Goal: Transaction & Acquisition: Obtain resource

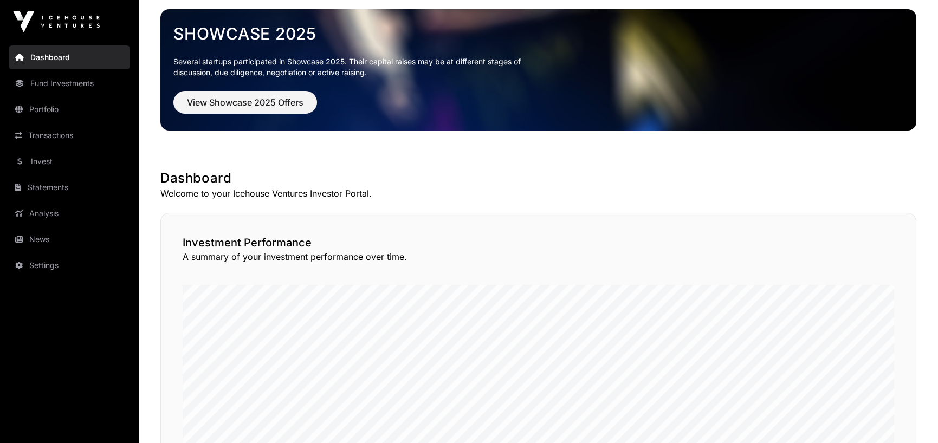
scroll to position [53, 0]
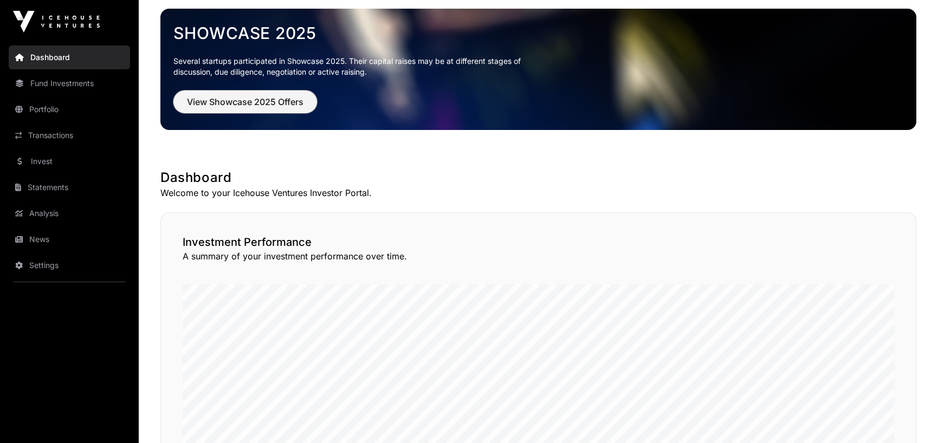
click at [260, 98] on span "View Showcase 2025 Offers" at bounding box center [245, 101] width 117 height 13
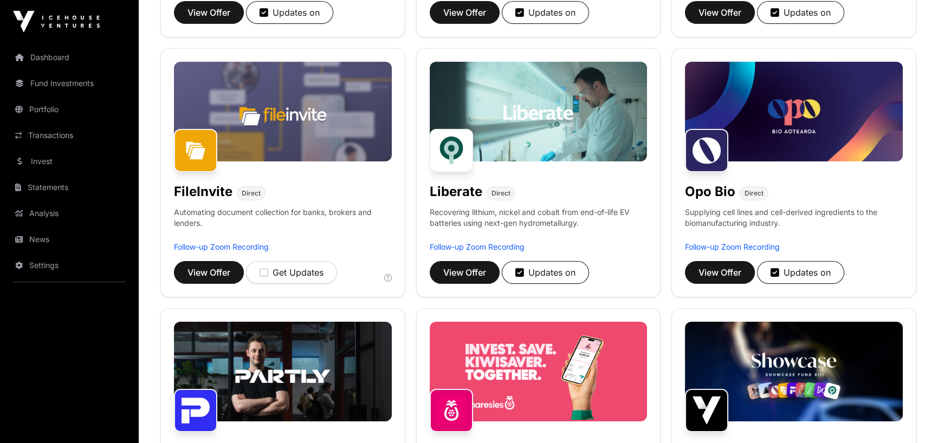
scroll to position [385, 0]
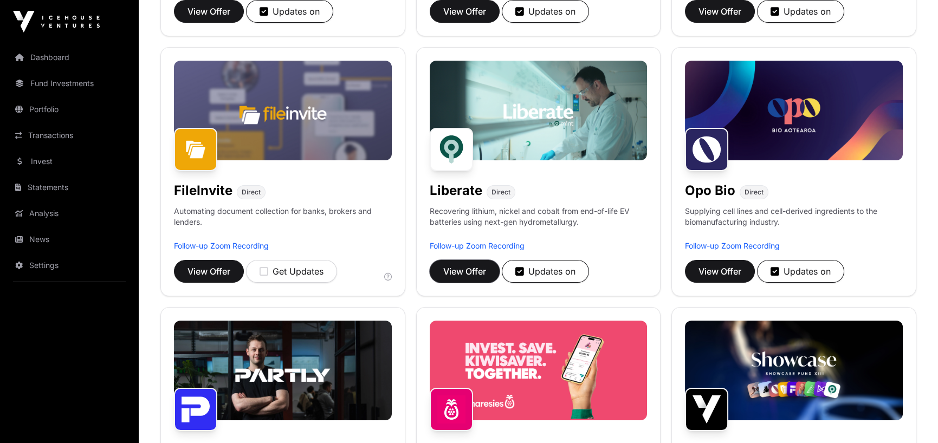
click at [471, 272] on span "View Offer" at bounding box center [464, 271] width 43 height 13
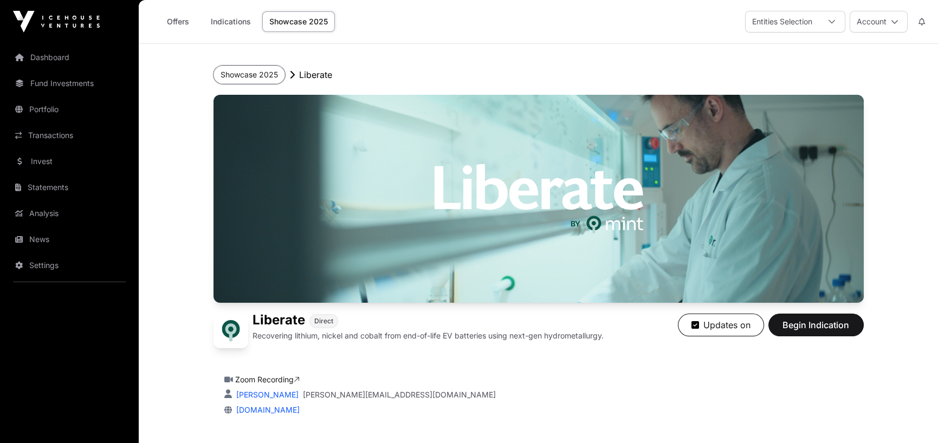
click at [253, 74] on button "Showcase 2025" at bounding box center [250, 75] width 72 height 18
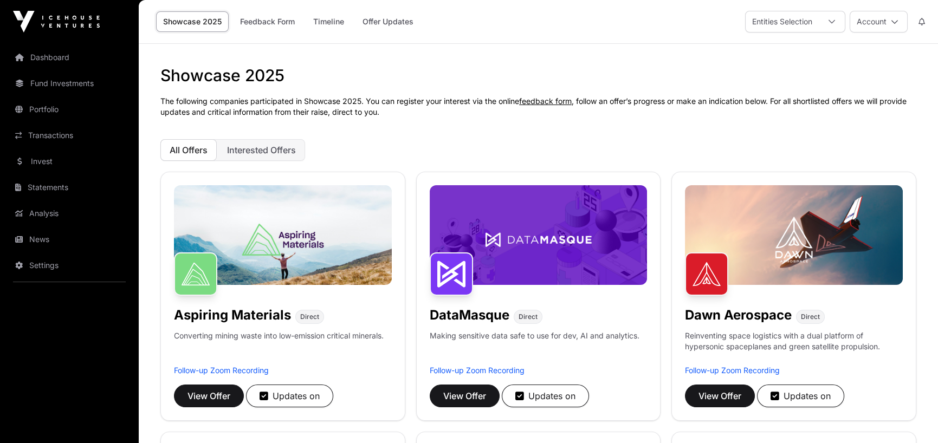
click at [261, 148] on span "Interested Offers" at bounding box center [261, 150] width 69 height 11
click at [179, 146] on span "All Offers" at bounding box center [189, 150] width 38 height 11
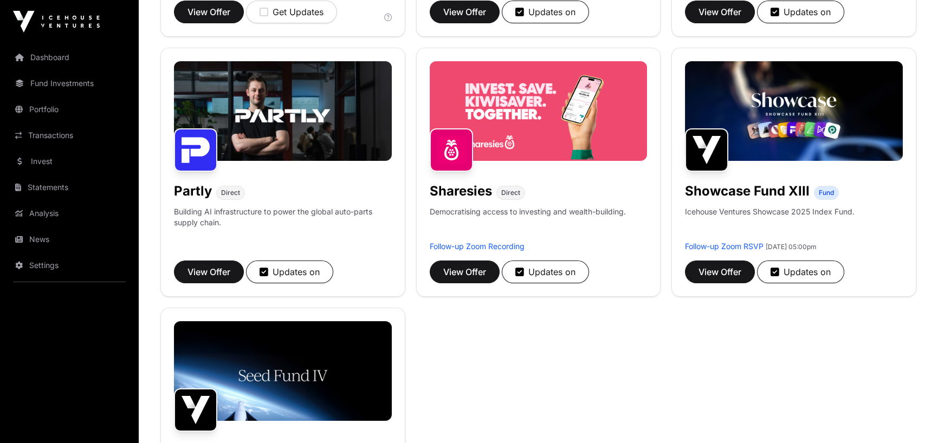
scroll to position [645, 0]
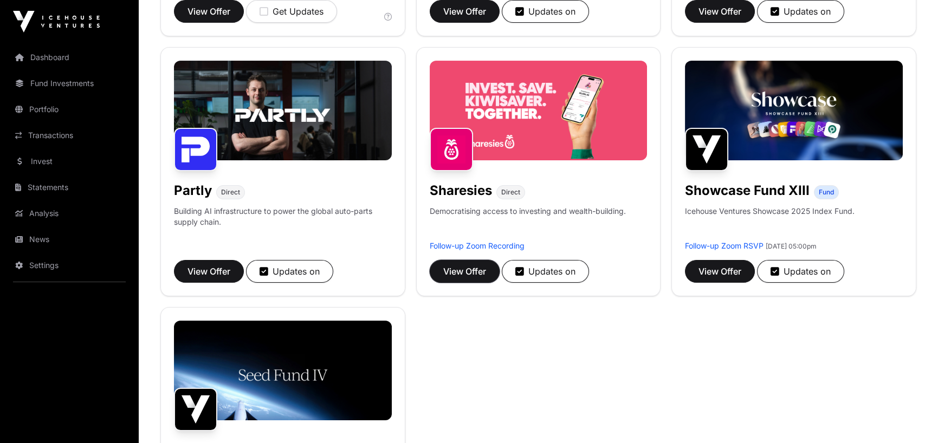
click at [474, 273] on span "View Offer" at bounding box center [464, 271] width 43 height 13
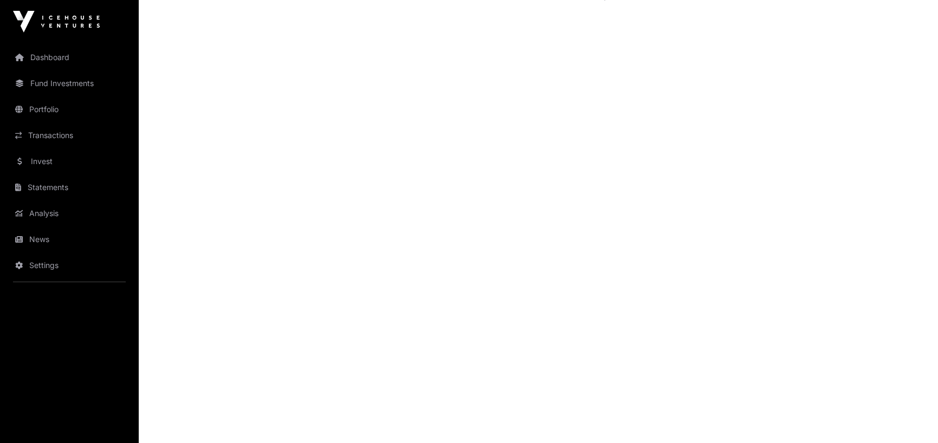
scroll to position [1710, 0]
click at [66, 83] on link "Fund Investments" at bounding box center [69, 84] width 121 height 24
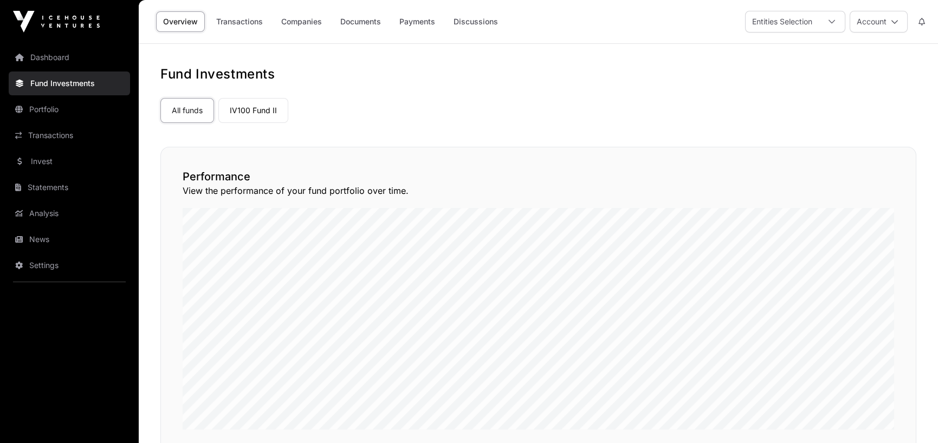
click at [260, 104] on link "IV100 Fund II" at bounding box center [253, 110] width 70 height 25
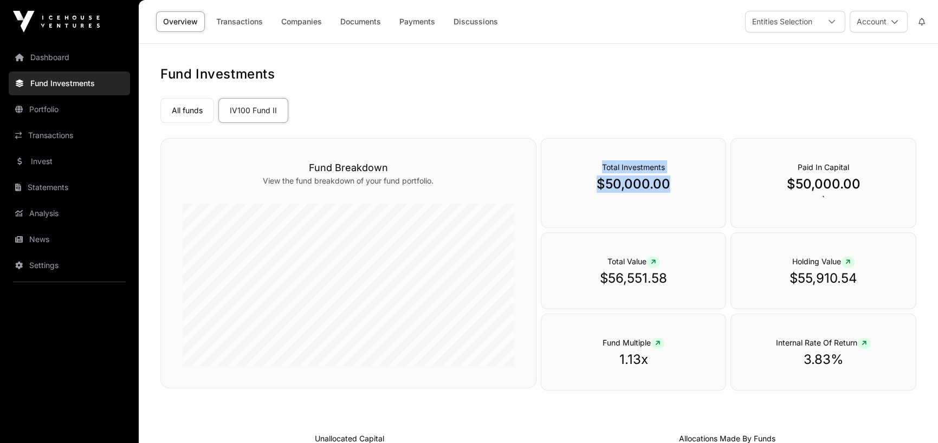
drag, startPoint x: 686, startPoint y: 202, endPoint x: 513, endPoint y: 161, distance: 177.6
click at [513, 161] on div "Fund Breakdown View the fund breakdown of your fund portfolio. Total Investment…" at bounding box center [538, 265] width 756 height 255
click at [61, 108] on link "Portfolio" at bounding box center [69, 110] width 121 height 24
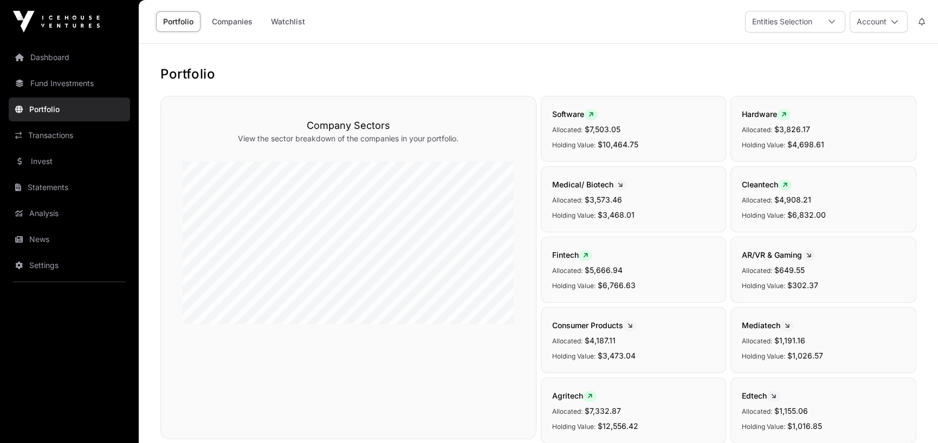
click at [63, 53] on link "Dashboard" at bounding box center [69, 58] width 121 height 24
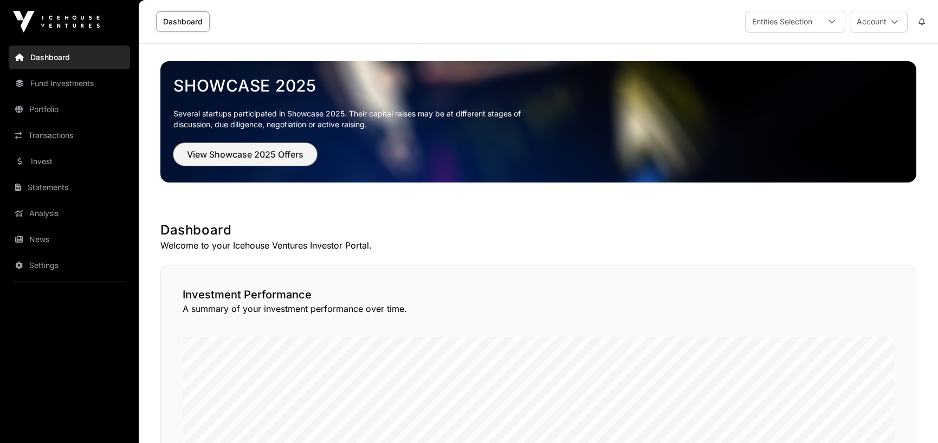
click at [268, 146] on button "View Showcase 2025 Offers" at bounding box center [245, 154] width 144 height 23
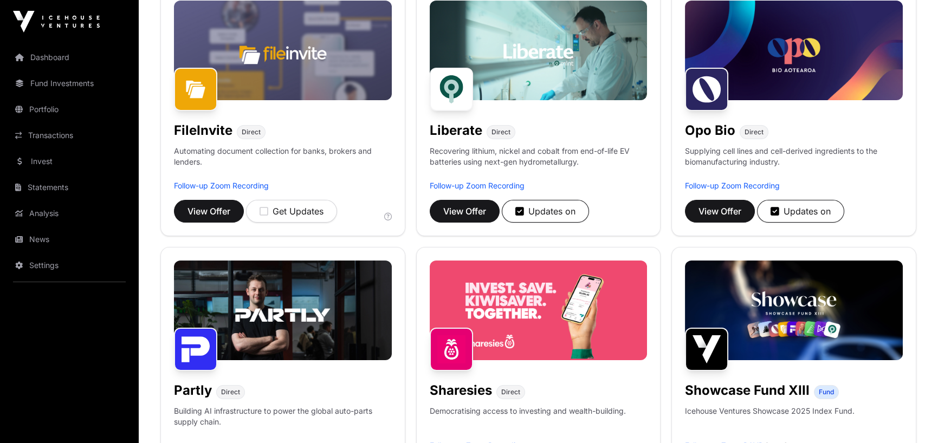
scroll to position [486, 0]
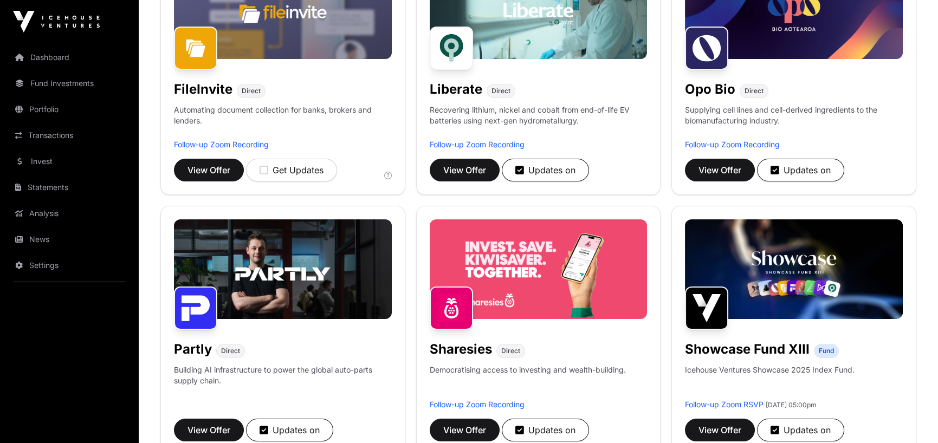
click at [509, 273] on img at bounding box center [539, 270] width 218 height 100
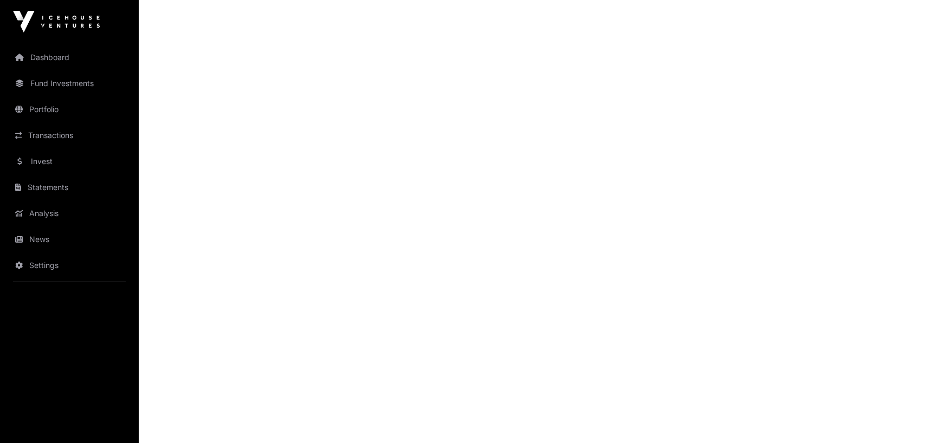
scroll to position [1746, 0]
click at [63, 86] on link "Fund Investments" at bounding box center [69, 84] width 121 height 24
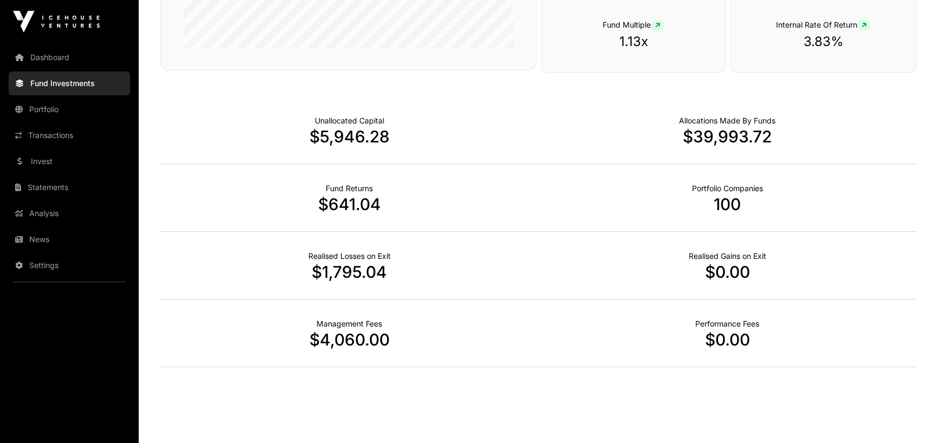
scroll to position [646, 0]
click at [28, 108] on link "Portfolio" at bounding box center [69, 110] width 121 height 24
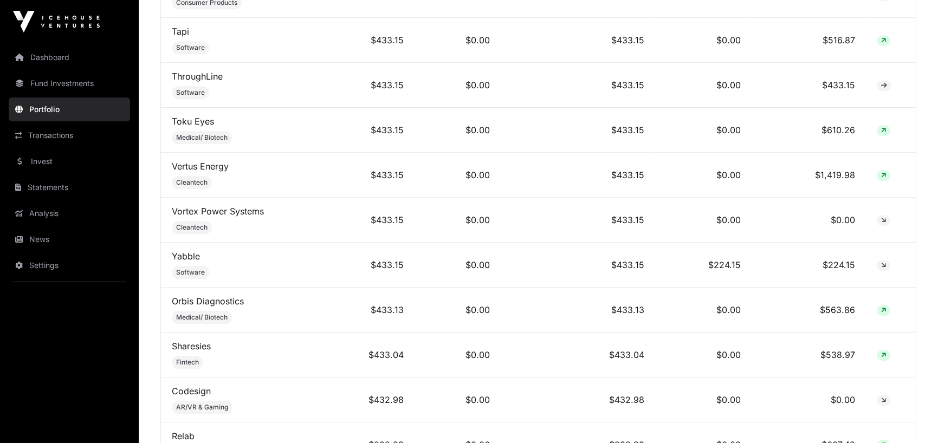
scroll to position [2396, 0]
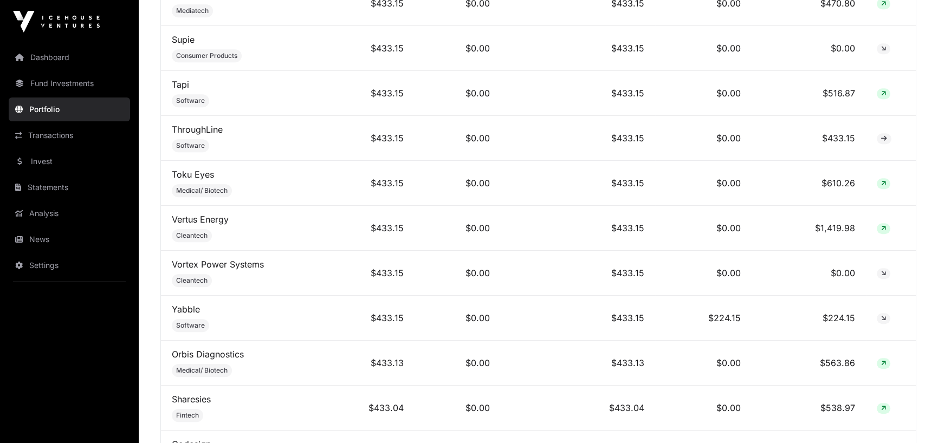
click at [50, 137] on link "Transactions" at bounding box center [69, 136] width 121 height 24
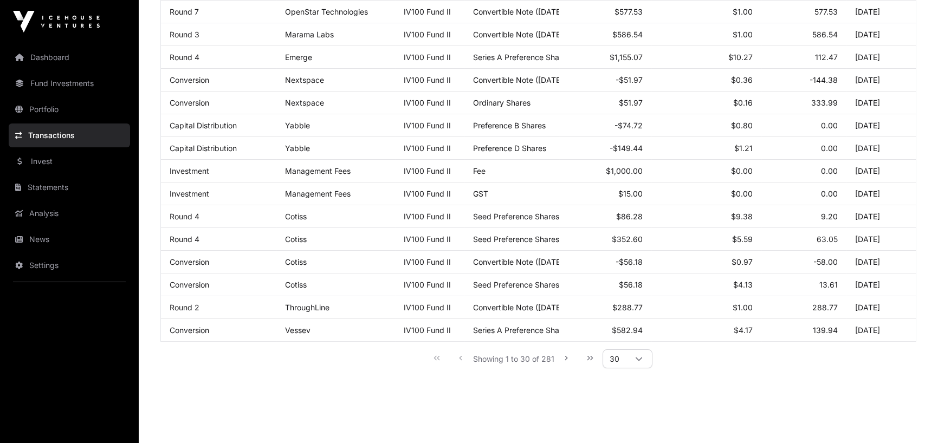
scroll to position [561, 0]
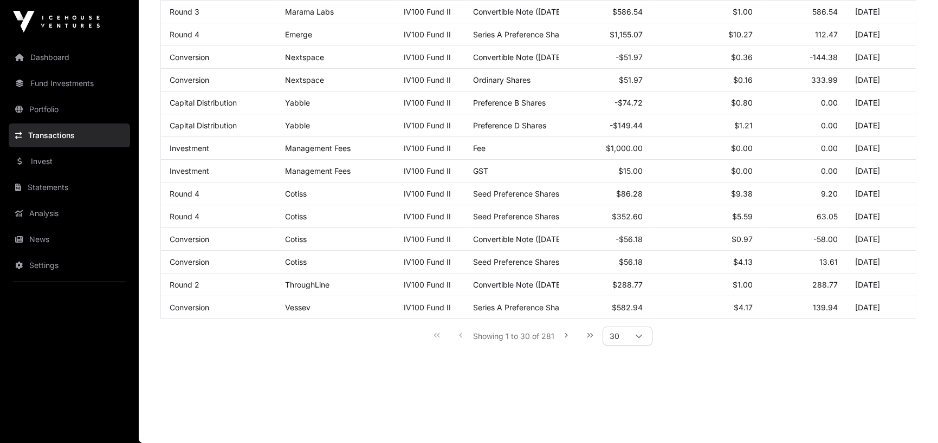
click at [49, 57] on link "Dashboard" at bounding box center [69, 58] width 121 height 24
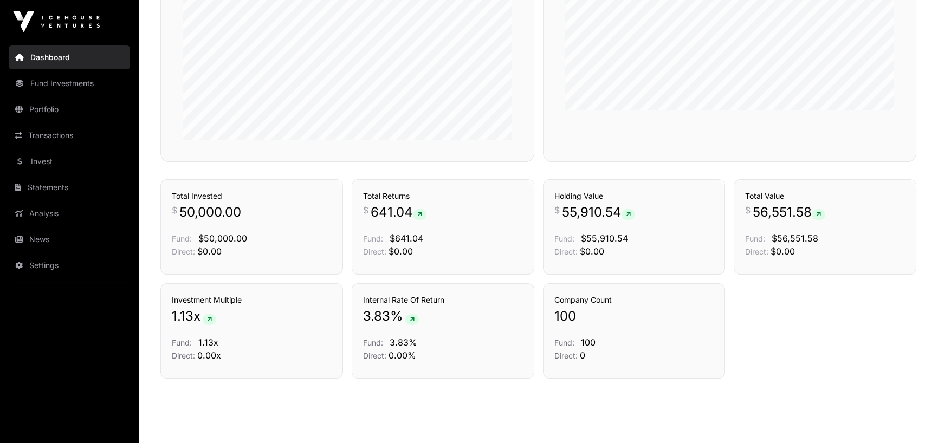
scroll to position [684, 0]
click at [42, 186] on link "Statements" at bounding box center [69, 188] width 121 height 24
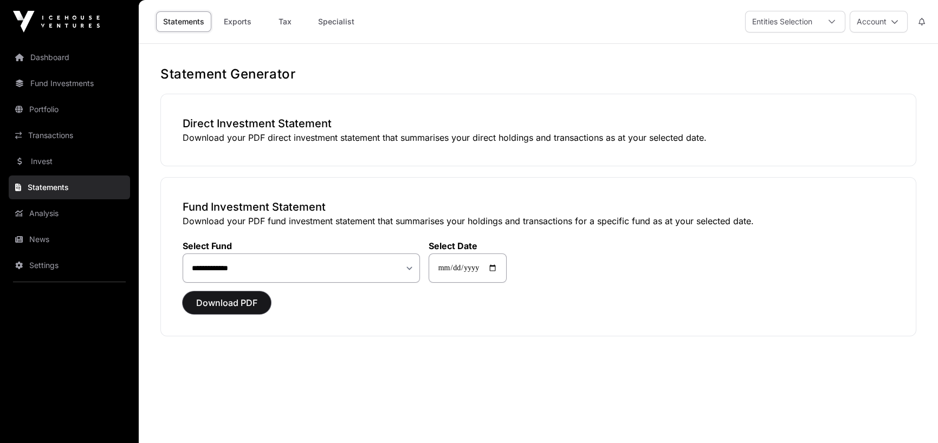
click at [229, 300] on span "Download PDF" at bounding box center [226, 302] width 61 height 13
click at [229, 303] on span "Download PDF" at bounding box center [226, 302] width 61 height 13
click at [215, 306] on span "Download PDF" at bounding box center [226, 302] width 61 height 13
